Goal: Task Accomplishment & Management: Use online tool/utility

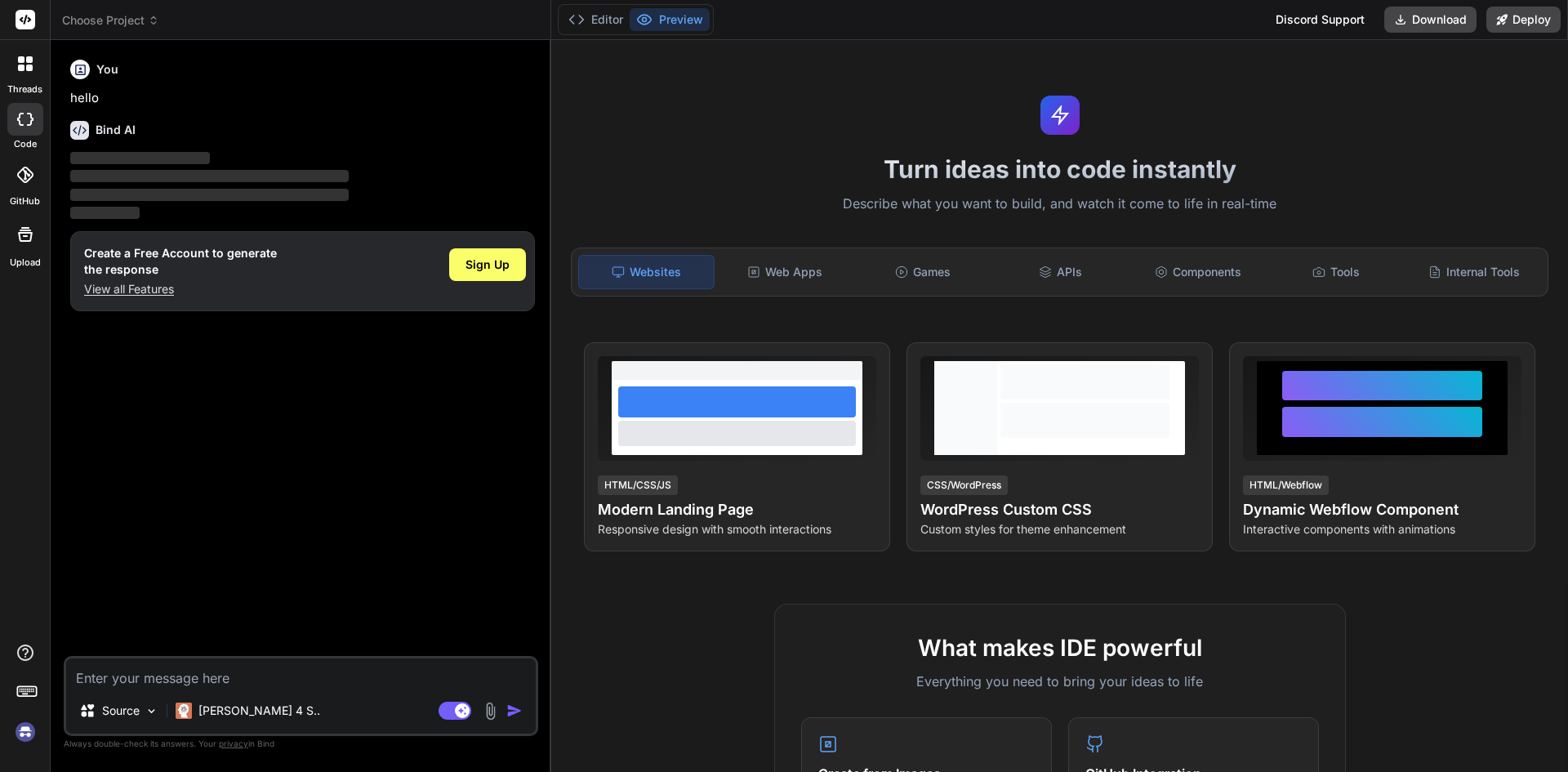
type textarea "x"
click at [131, 669] on textarea at bounding box center [301, 673] width 470 height 29
paste textarea "MiaoshouAI/[PERSON_NAME]-2-base-PromptGen"
type textarea "MiaoshouAI/[PERSON_NAME]-2-base-PromptGen"
type textarea "x"
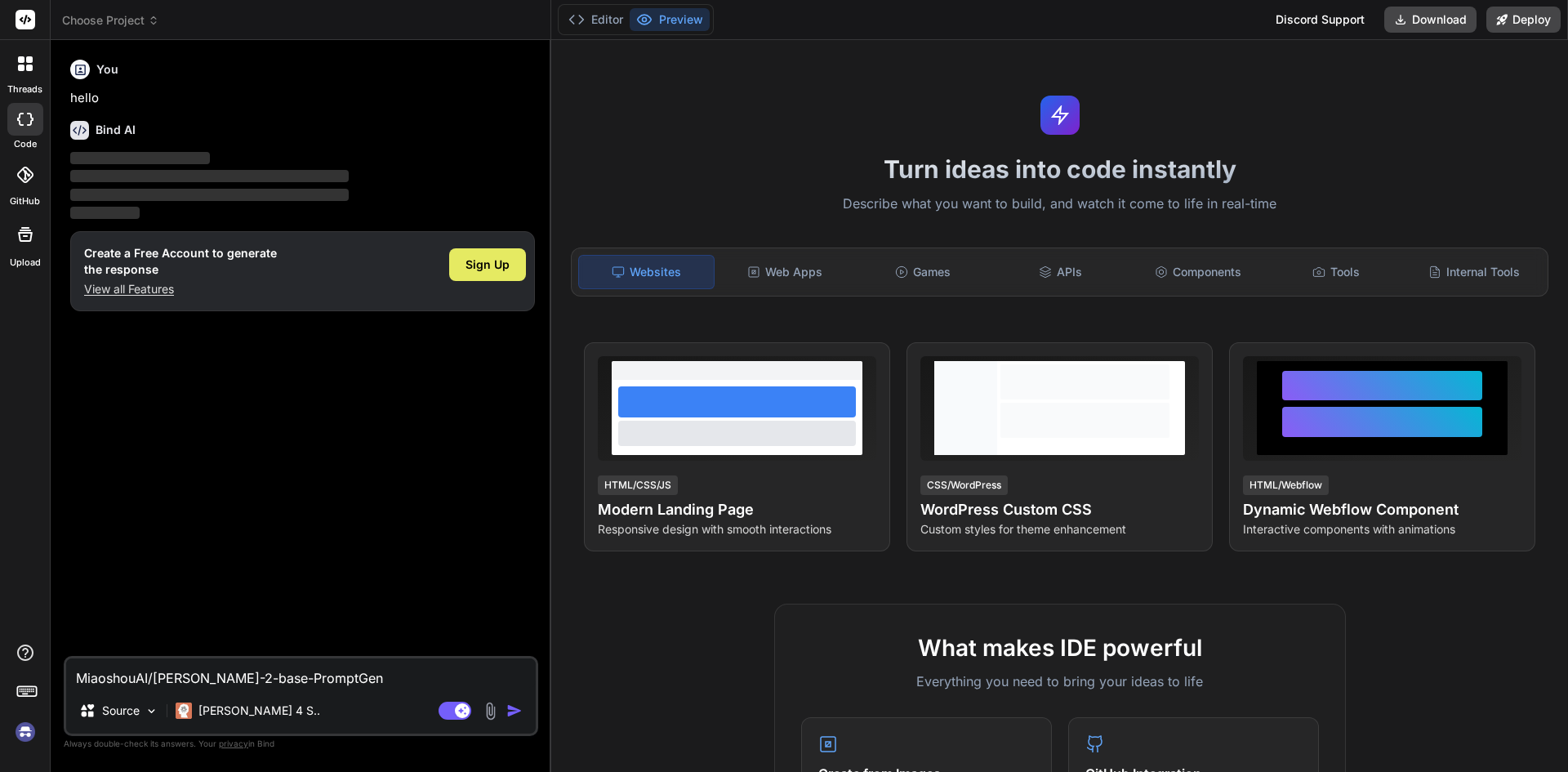
type textarea "MiaoshouAI/[PERSON_NAME]-2-base-PromptGen"
click at [475, 271] on span "Sign Up" at bounding box center [486, 264] width 44 height 17
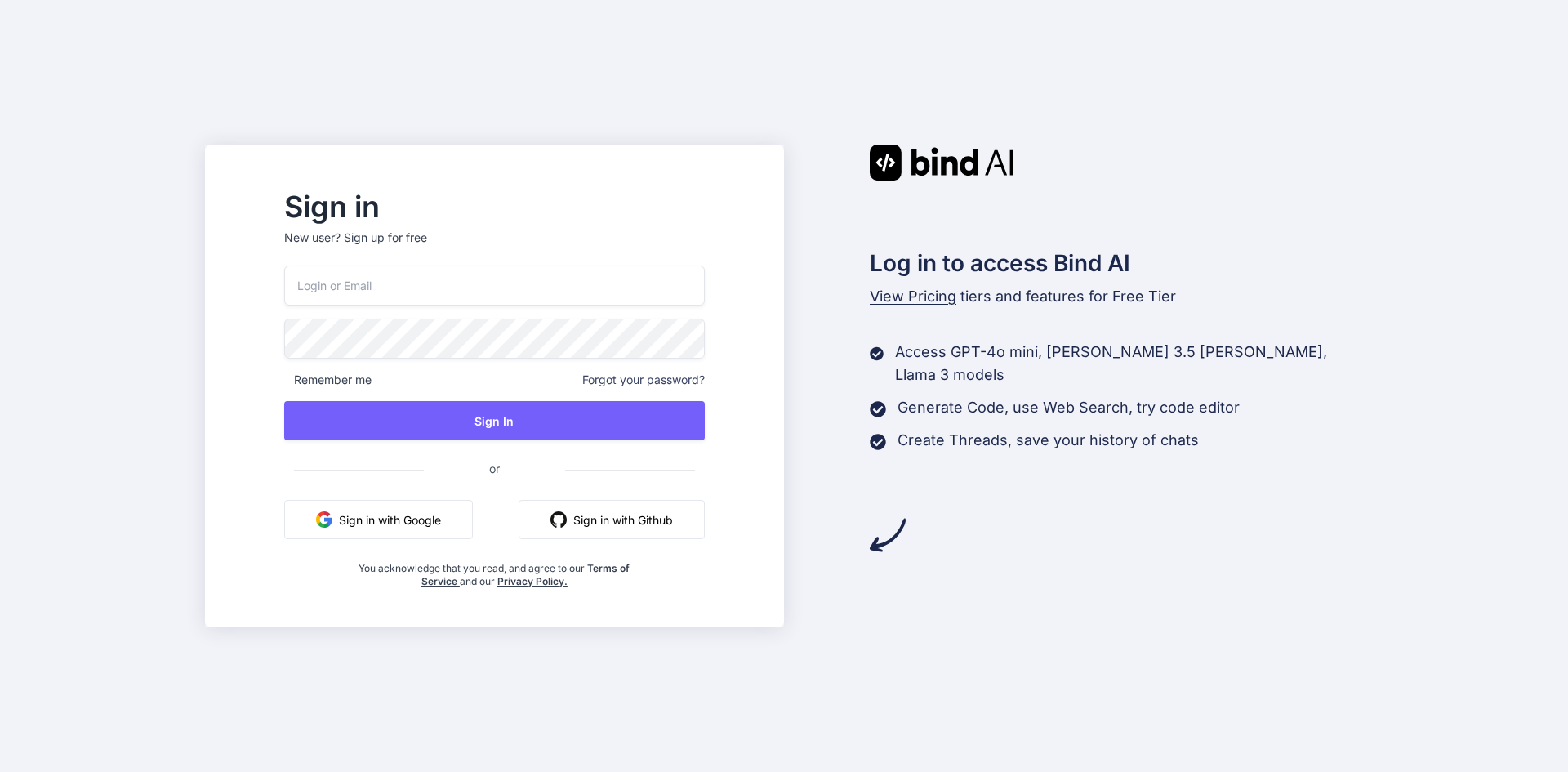
click at [426, 336] on div "Remember me Forgot your password? Sign In or Sign in with Google Sign in with G…" at bounding box center [494, 426] width 420 height 322
click at [439, 289] on input "email" at bounding box center [494, 285] width 420 height 40
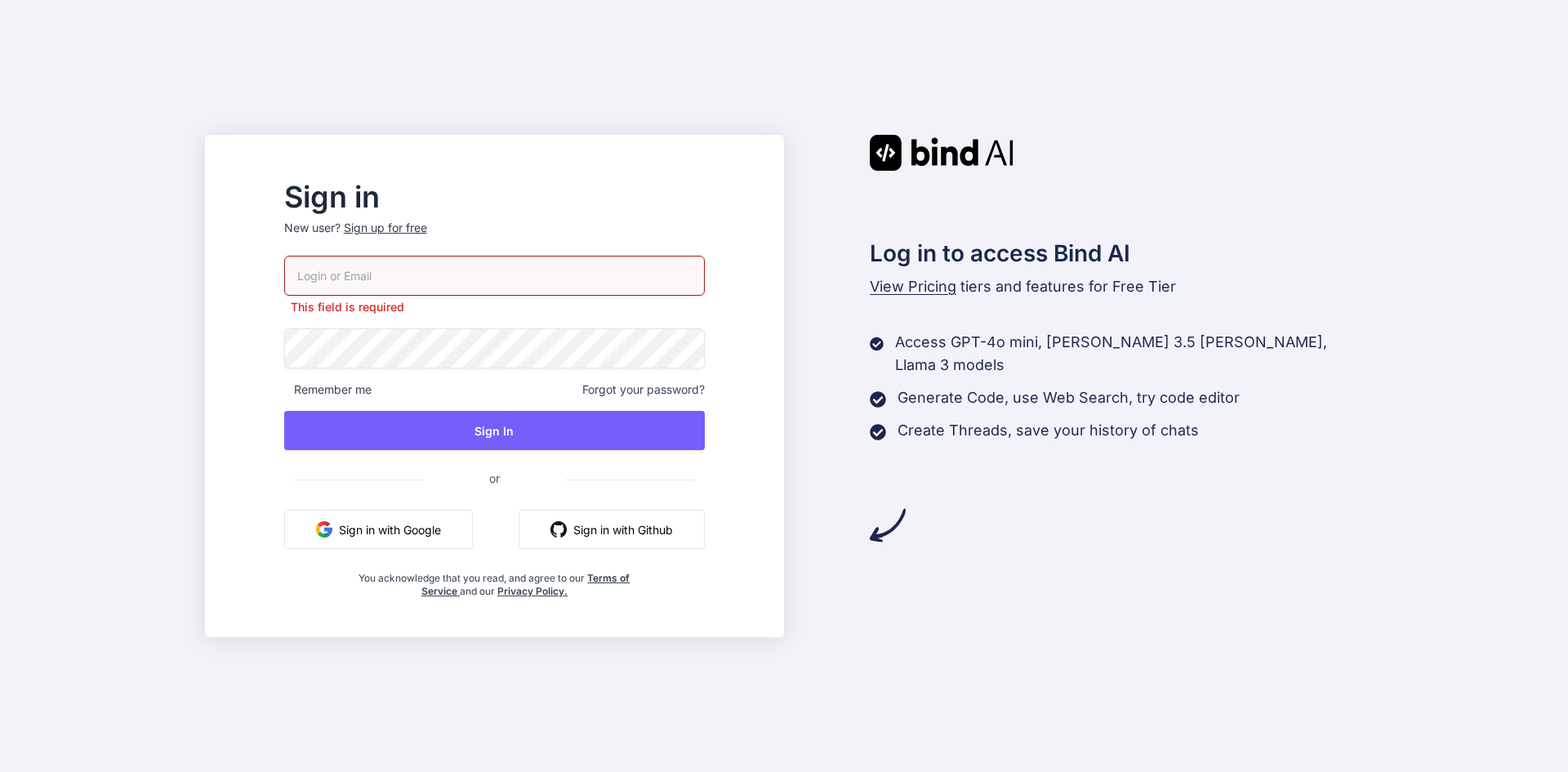
type input "rrenteria@renteriamarketing.com"
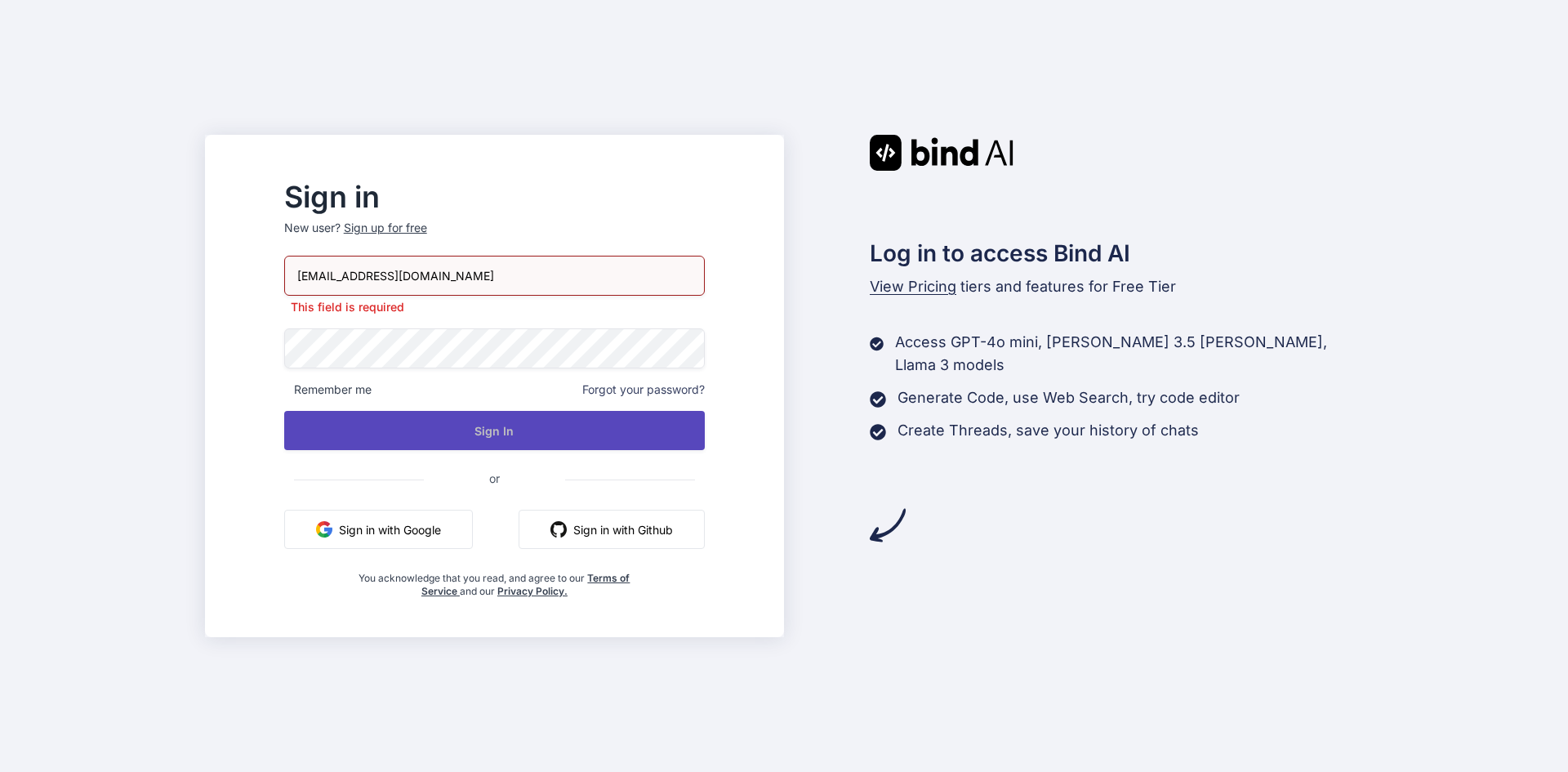
click at [511, 428] on button "Sign In" at bounding box center [494, 430] width 420 height 39
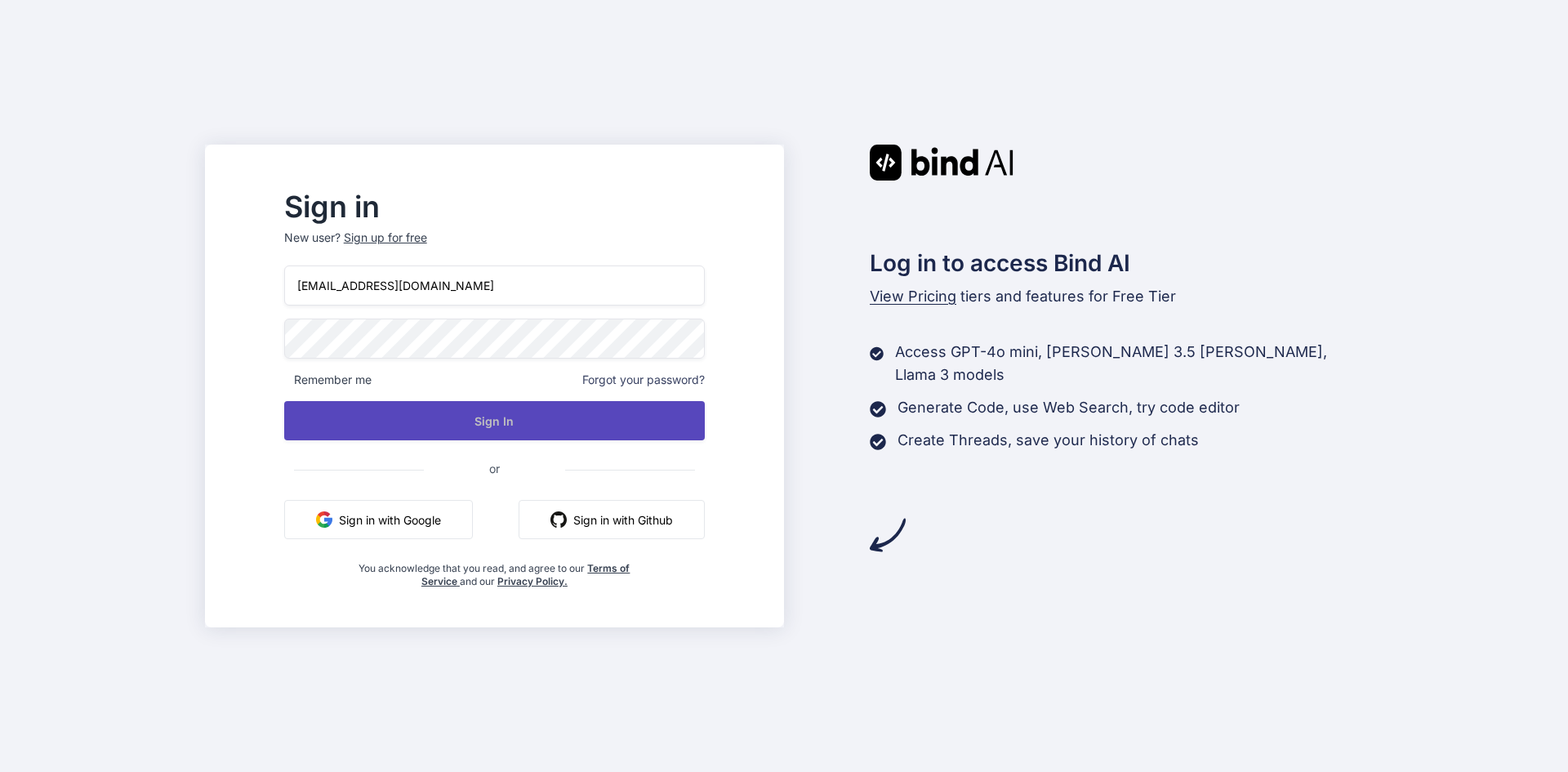
click at [457, 429] on button "Sign In" at bounding box center [494, 420] width 420 height 39
